Goal: Check status: Check status

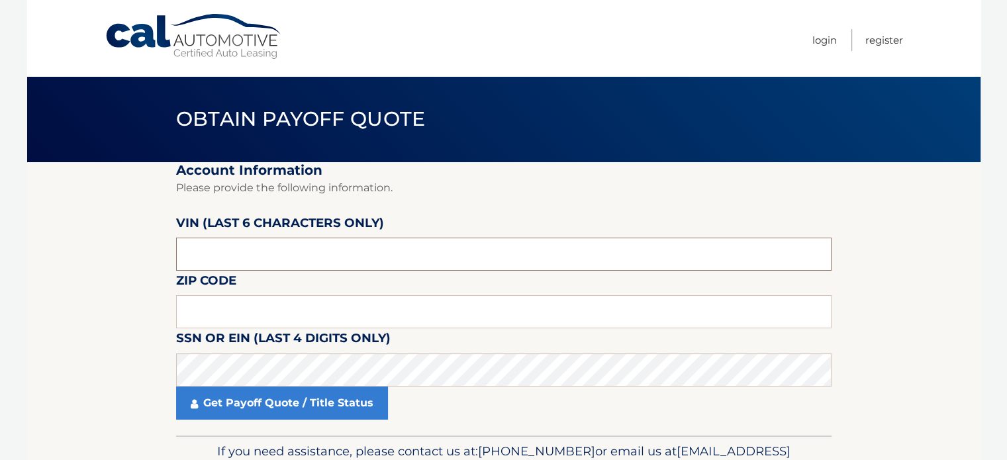
click at [284, 258] on input "text" at bounding box center [503, 254] width 655 height 33
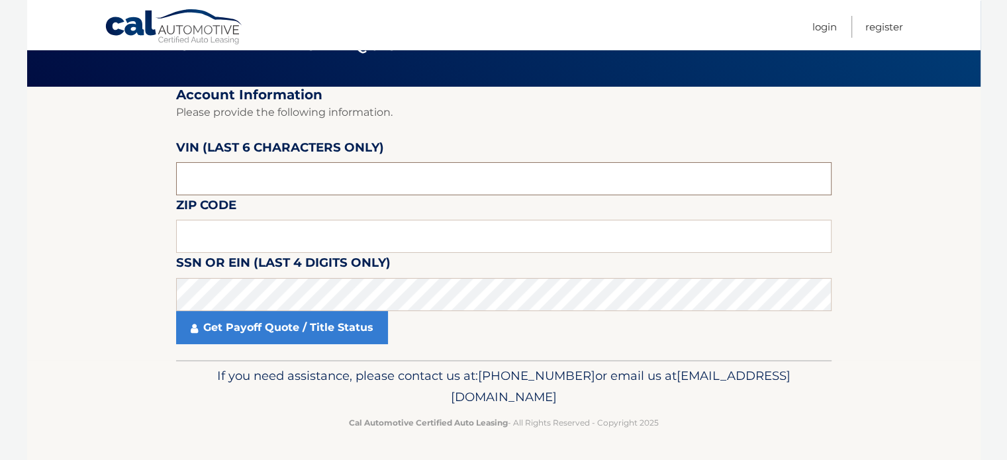
click at [279, 181] on input "text" at bounding box center [503, 178] width 655 height 33
drag, startPoint x: 279, startPoint y: 181, endPoint x: 89, endPoint y: 181, distance: 190.0
click at [89, 181] on section "Account Information Please provide the following information. VIN (last 6 chara…" at bounding box center [503, 223] width 953 height 273
type input "166902"
type input "7"
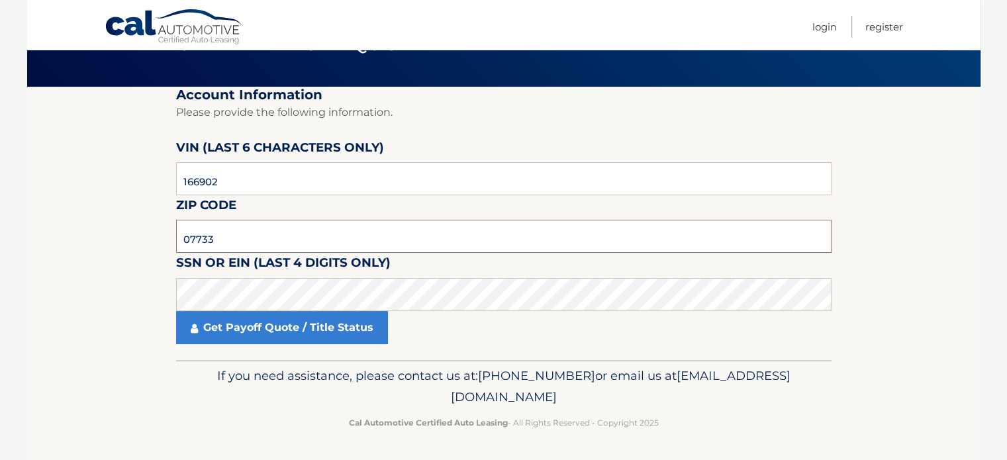
type input "07733"
